Goal: Navigation & Orientation: Find specific page/section

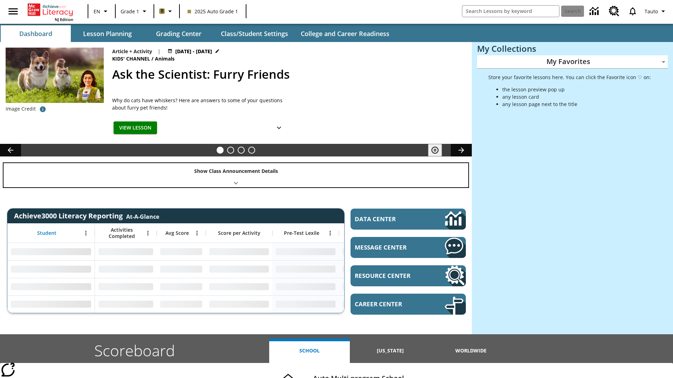
click at [236, 175] on div "Show Class Announcement Details" at bounding box center [236, 175] width 464 height 24
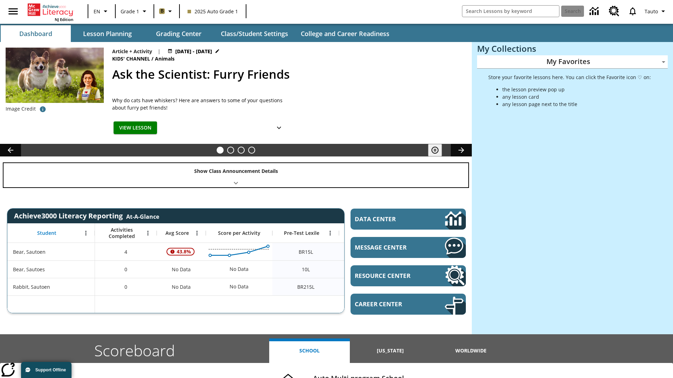
click at [236, 175] on div "Show Class Announcement Details" at bounding box center [236, 175] width 464 height 24
